Goal: Information Seeking & Learning: Find specific page/section

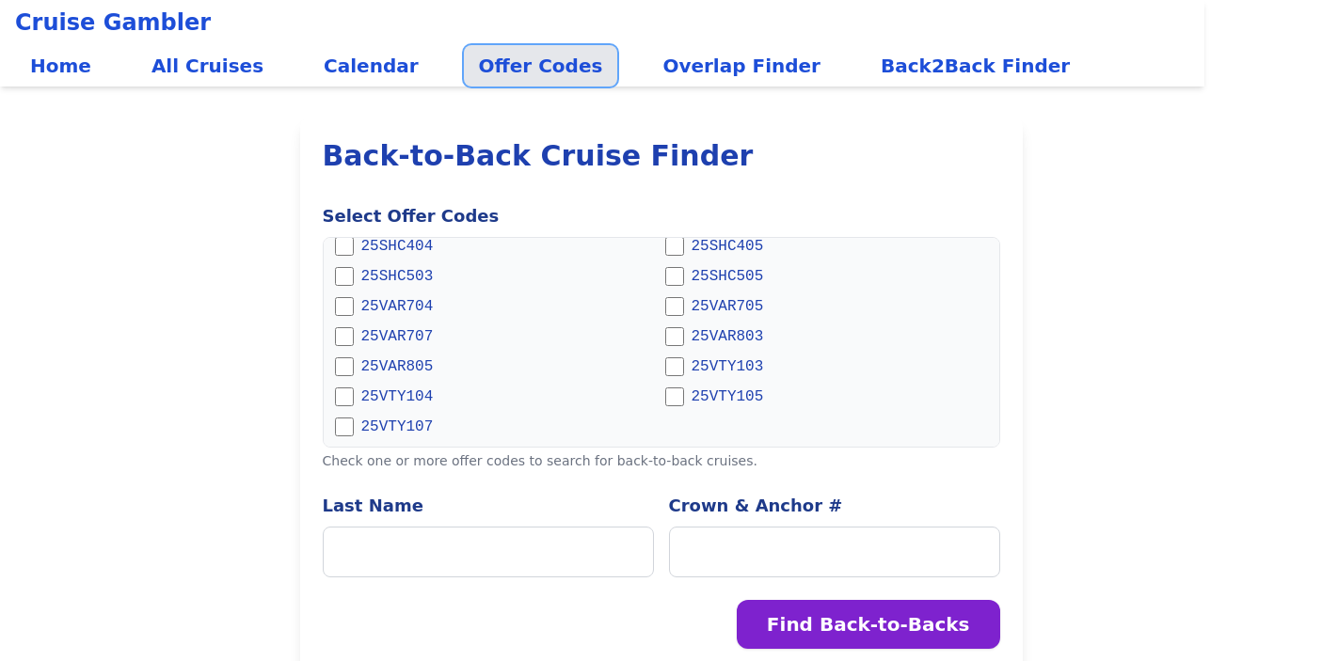
click at [543, 70] on link "Offer Codes" at bounding box center [541, 65] width 154 height 41
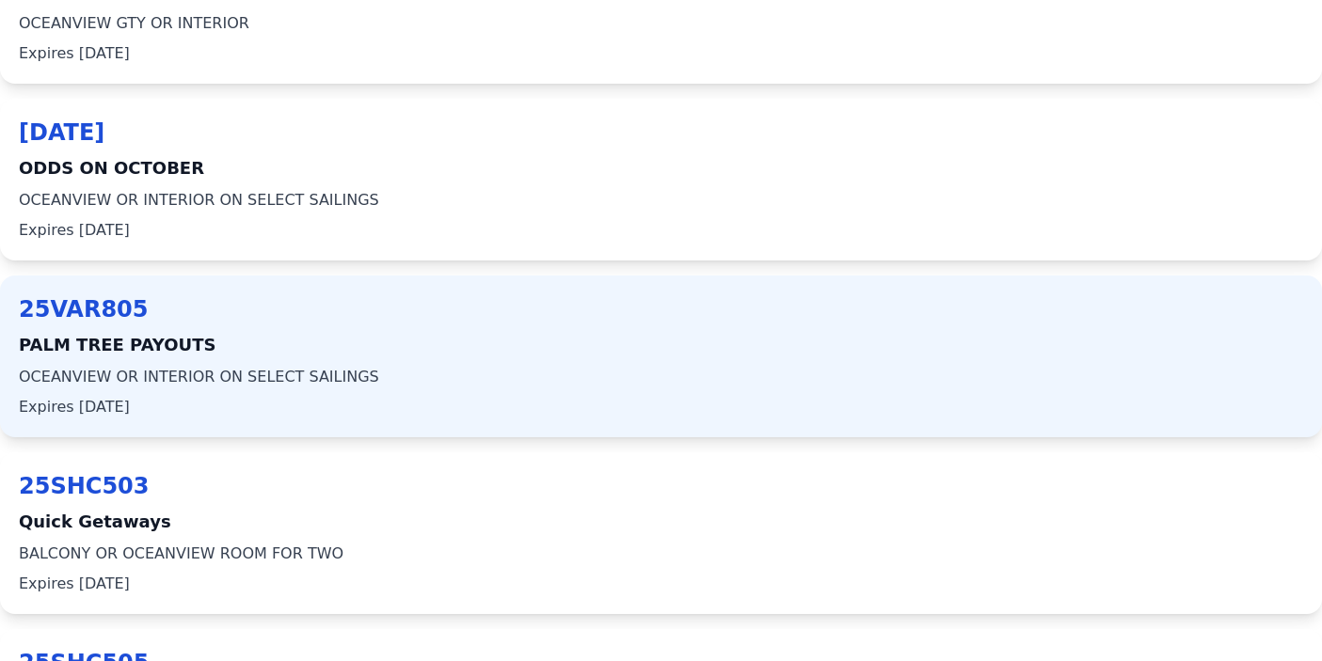
scroll to position [9210, 0]
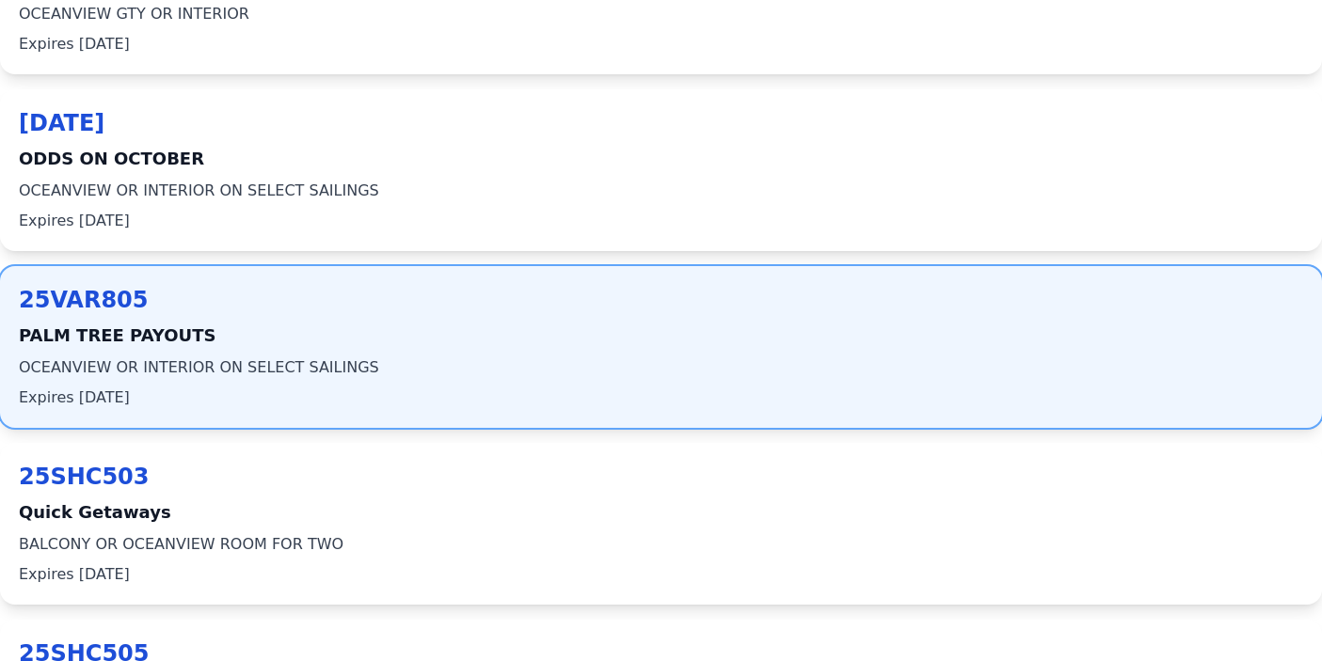
click at [81, 302] on span "25VAR805" at bounding box center [661, 300] width 1284 height 30
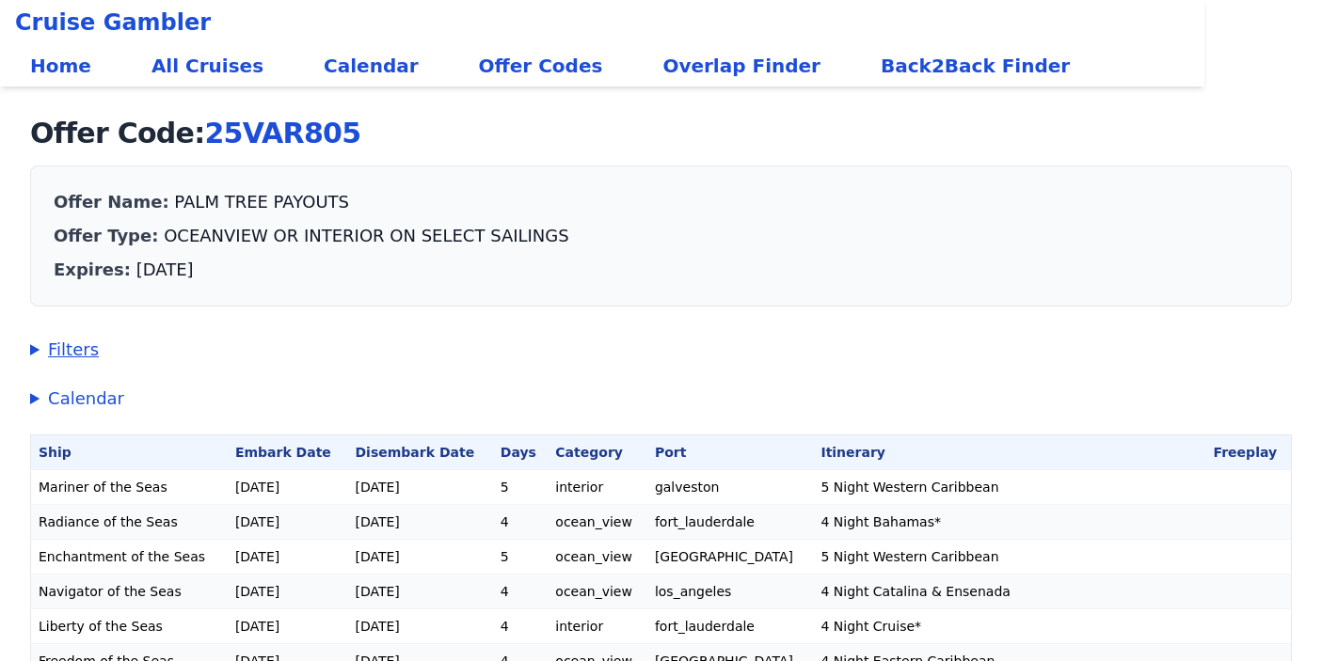
click at [40, 352] on summary "Filters" at bounding box center [661, 350] width 1262 height 26
